Goal: Register for event/course

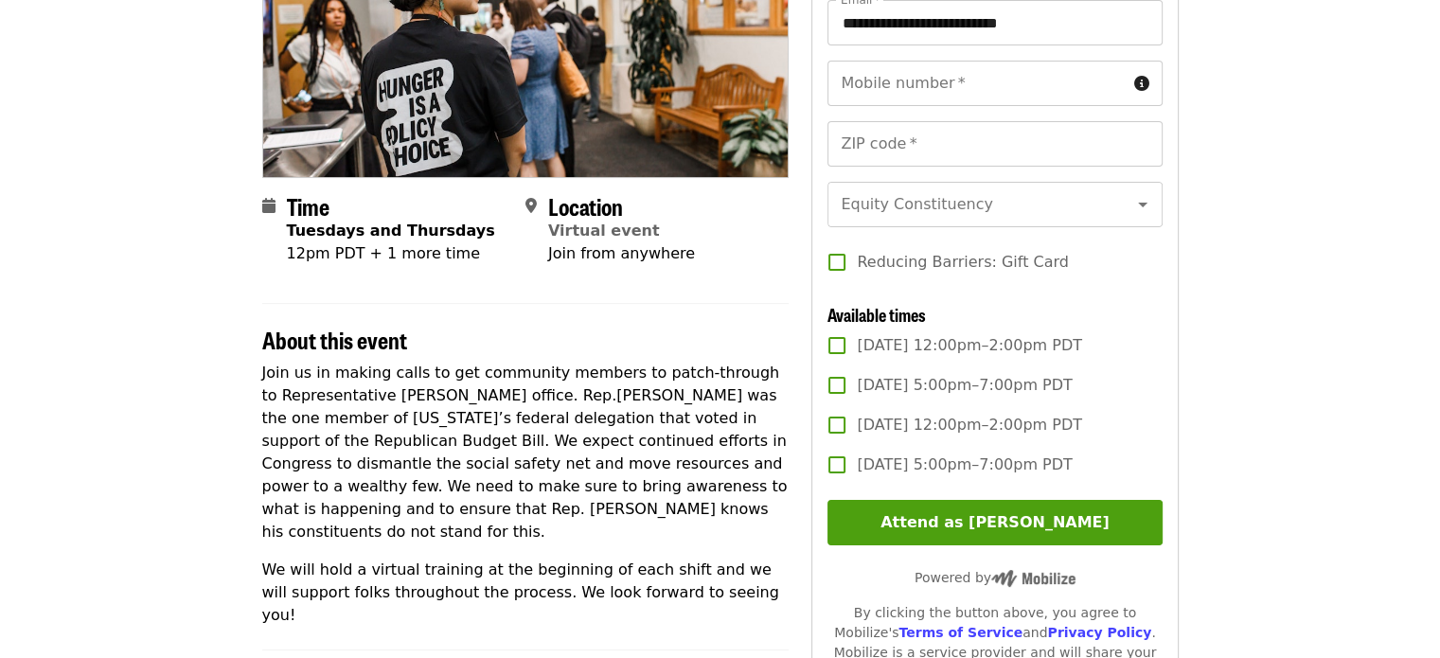
scroll to position [326, 0]
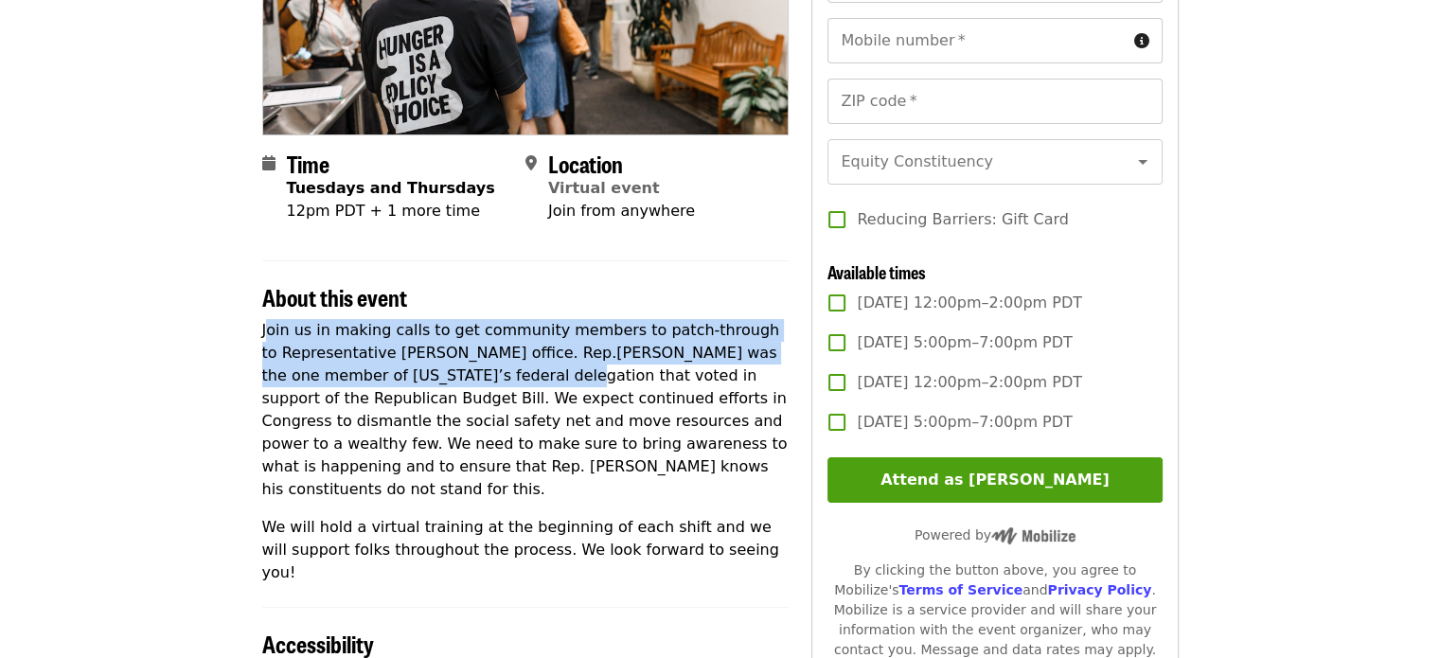
drag, startPoint x: 268, startPoint y: 328, endPoint x: 473, endPoint y: 374, distance: 210.4
click at [473, 374] on p "Join us in making calls to get community members to patch-through to Representa…" at bounding box center [525, 410] width 527 height 182
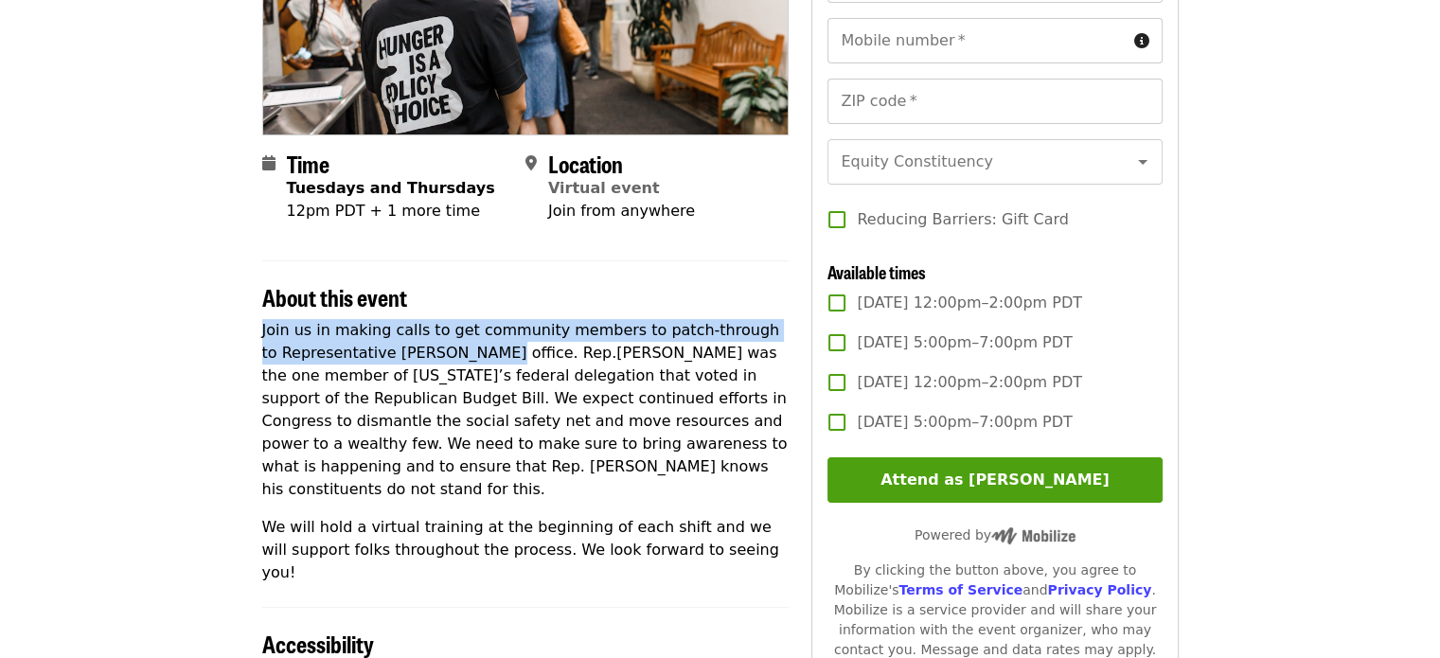
drag, startPoint x: 254, startPoint y: 321, endPoint x: 446, endPoint y: 363, distance: 196.6
click at [446, 363] on div "**********" at bounding box center [720, 473] width 947 height 1231
copy p "Join us in making calls to get community members to patch-through to Representa…"
drag, startPoint x: 1090, startPoint y: 425, endPoint x: 857, endPoint y: 321, distance: 255.1
click at [857, 321] on div "[DATE] 12:00pm–2:00pm PDT [DATE] 5:00pm–7:00pm PDT [DATE] 12:00pm–2:00pm PDT [D…" at bounding box center [994, 362] width 334 height 159
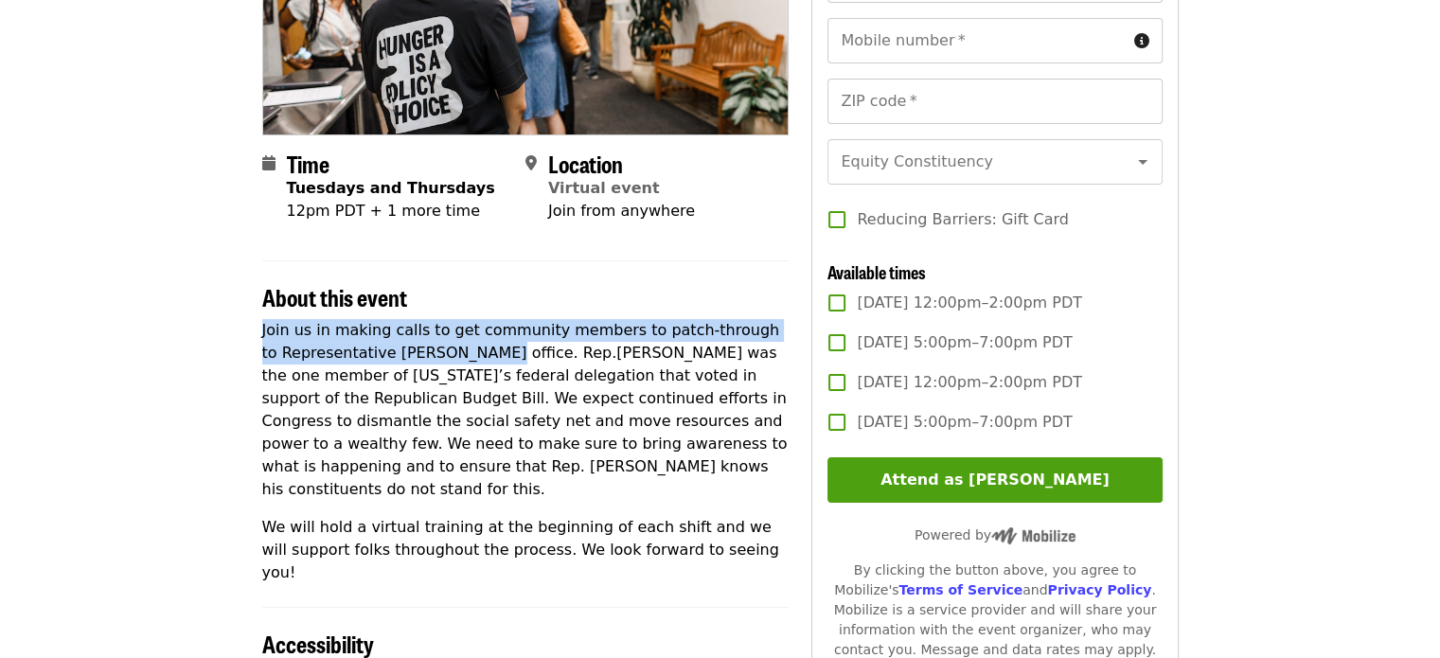
copy div "[DATE] 12:00pm–2:00pm PDT [DATE] 5:00pm–7:00pm PDT [DATE] 12:00pm–2:00pm PDT [D…"
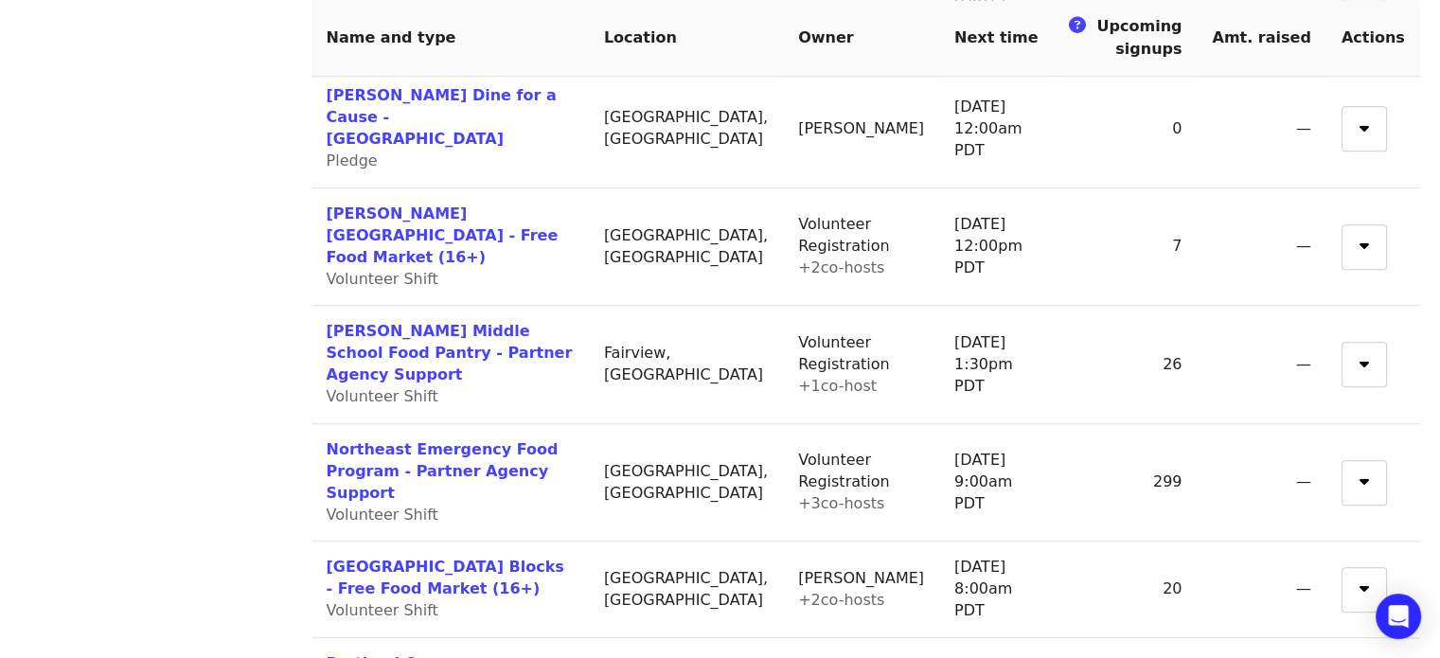
scroll to position [1372, 0]
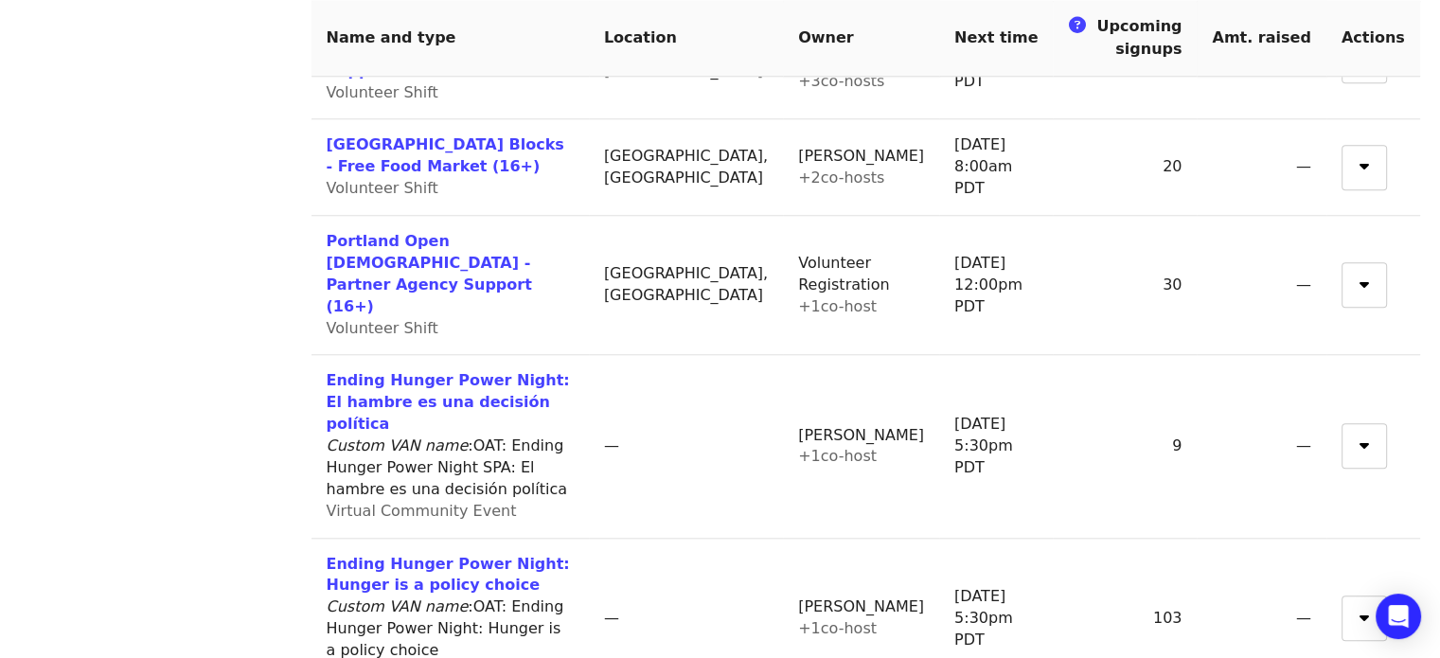
scroll to position [1787, 0]
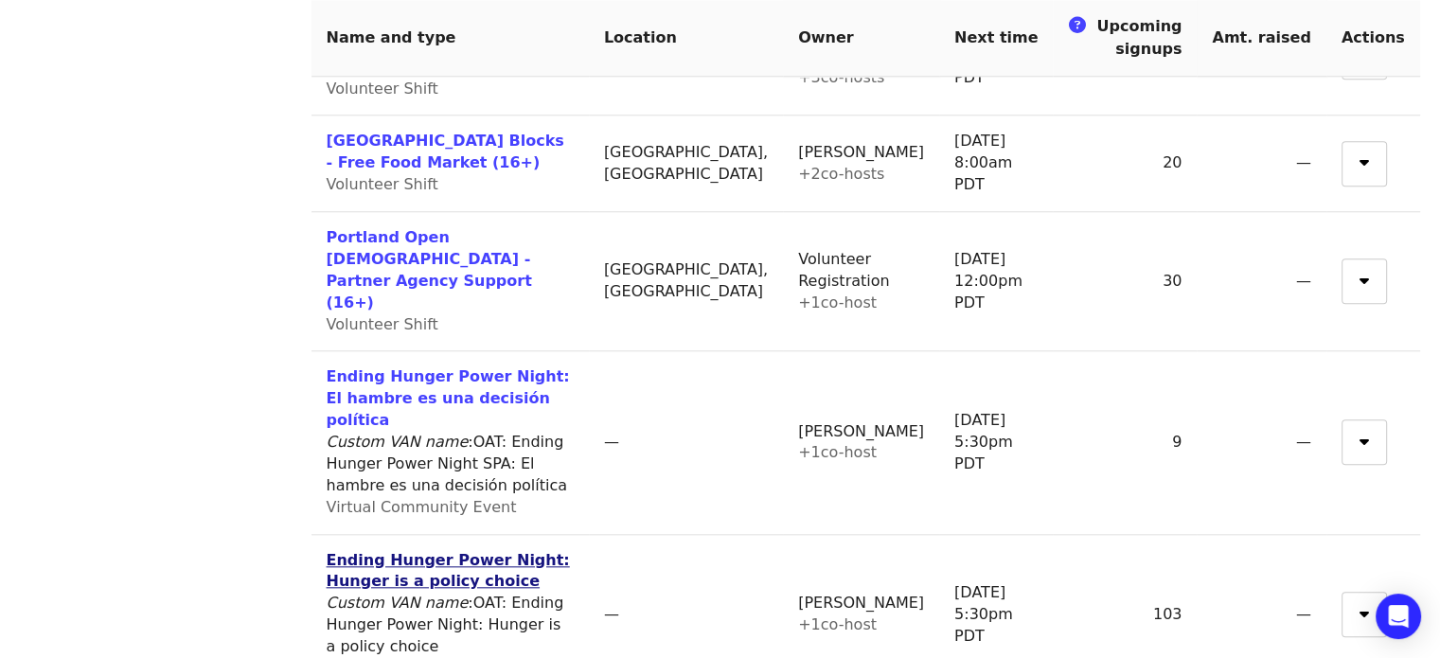
click at [413, 551] on link "Ending Hunger Power Night: Hunger is a policy choice" at bounding box center [448, 571] width 243 height 40
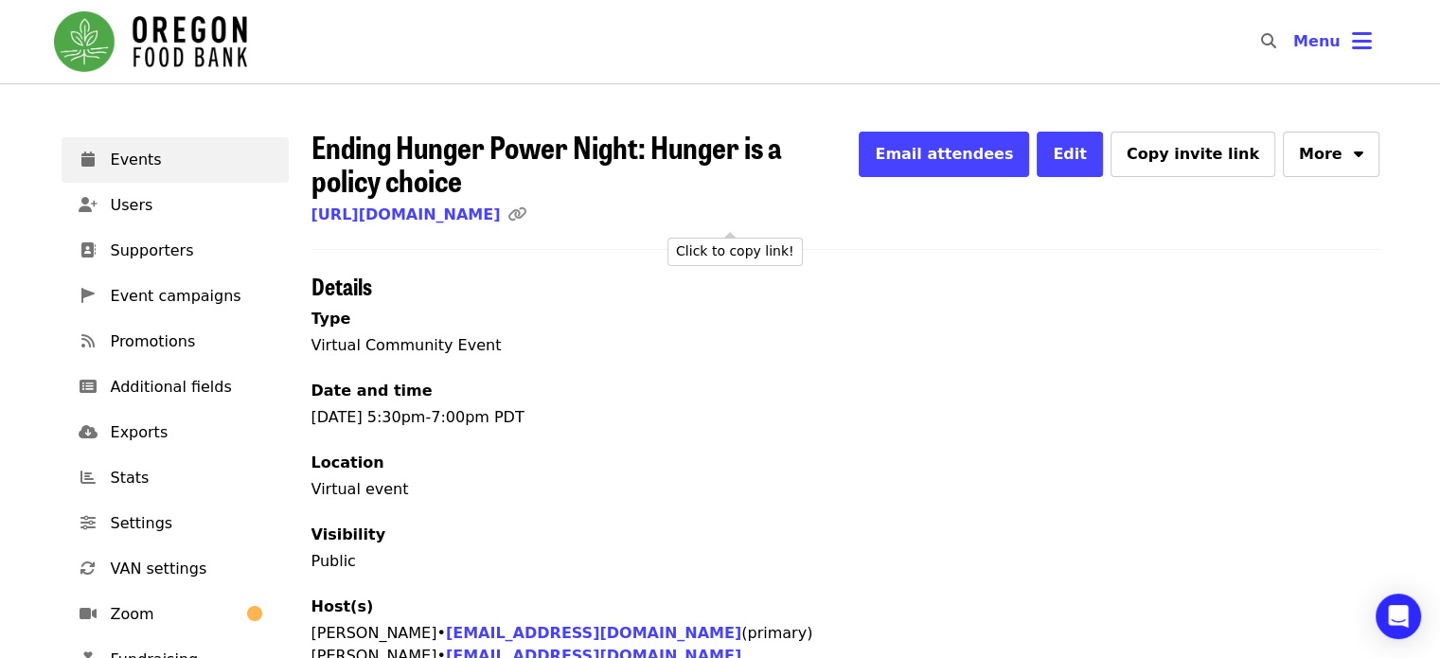
click at [526, 213] on icon "link icon" at bounding box center [516, 214] width 19 height 18
